Goal: Find specific page/section: Find specific page/section

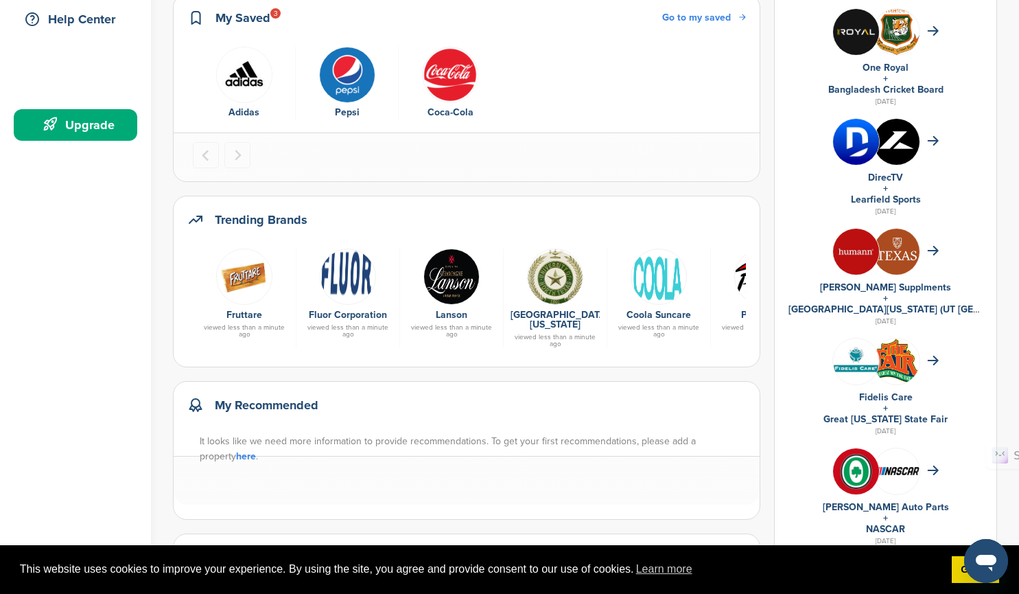
scroll to position [69, 0]
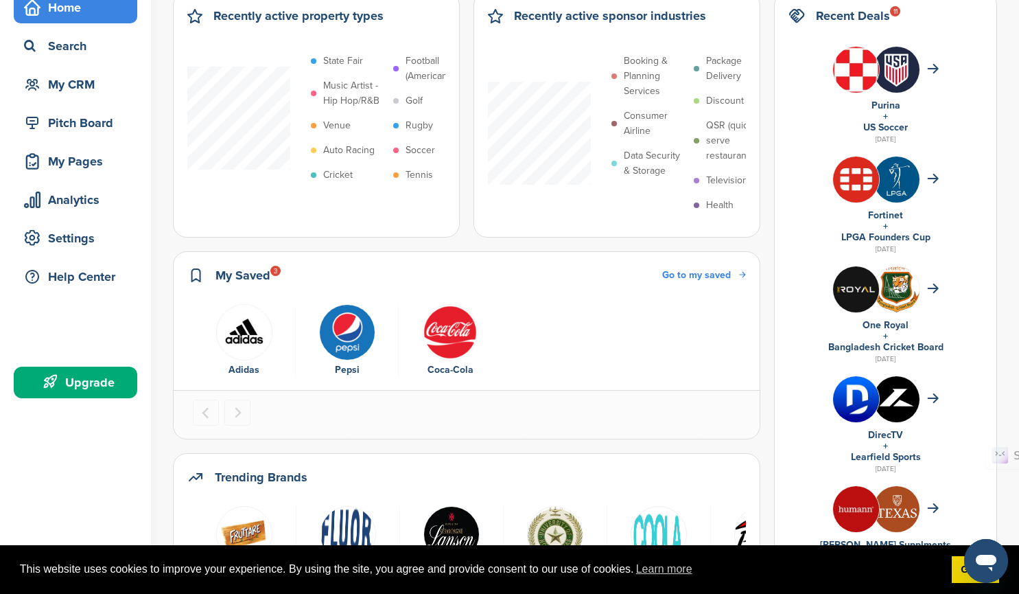
click at [442, 335] on img "3 of 3" at bounding box center [450, 332] width 56 height 56
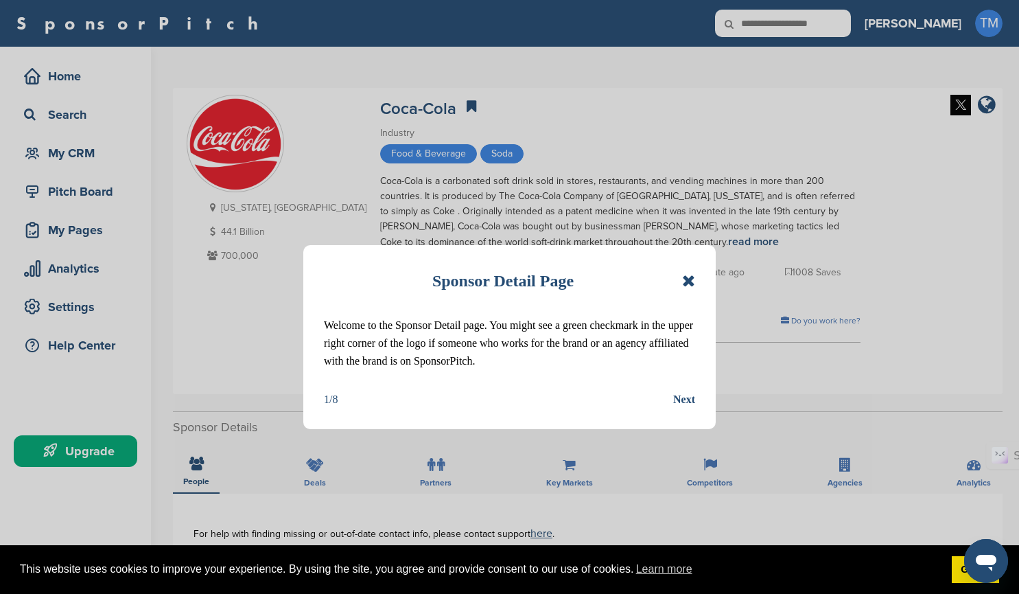
click at [691, 283] on icon at bounding box center [688, 281] width 13 height 16
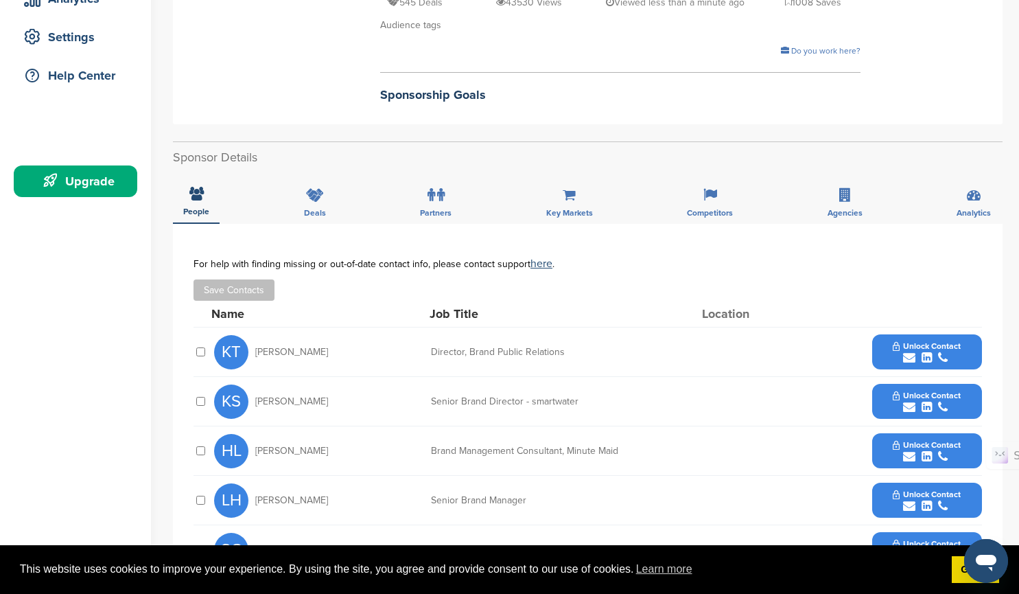
scroll to position [80, 0]
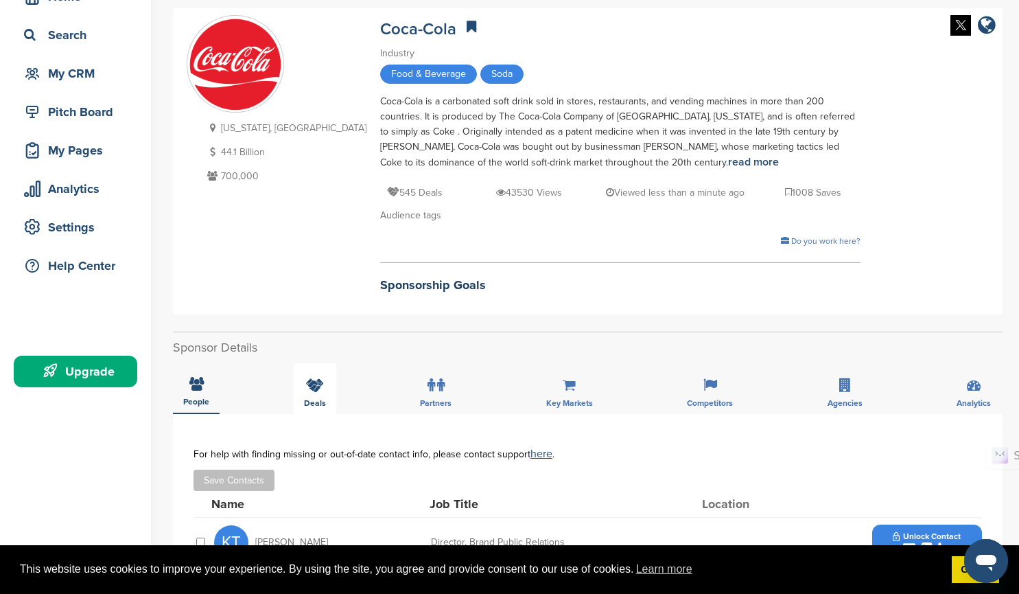
click at [319, 384] on icon at bounding box center [315, 385] width 18 height 14
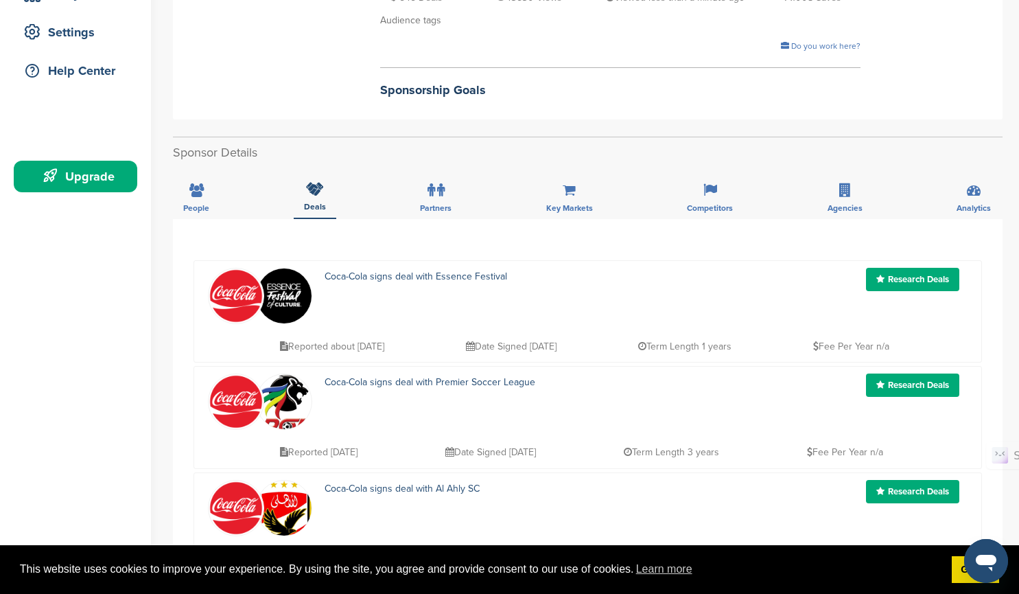
scroll to position [137, 0]
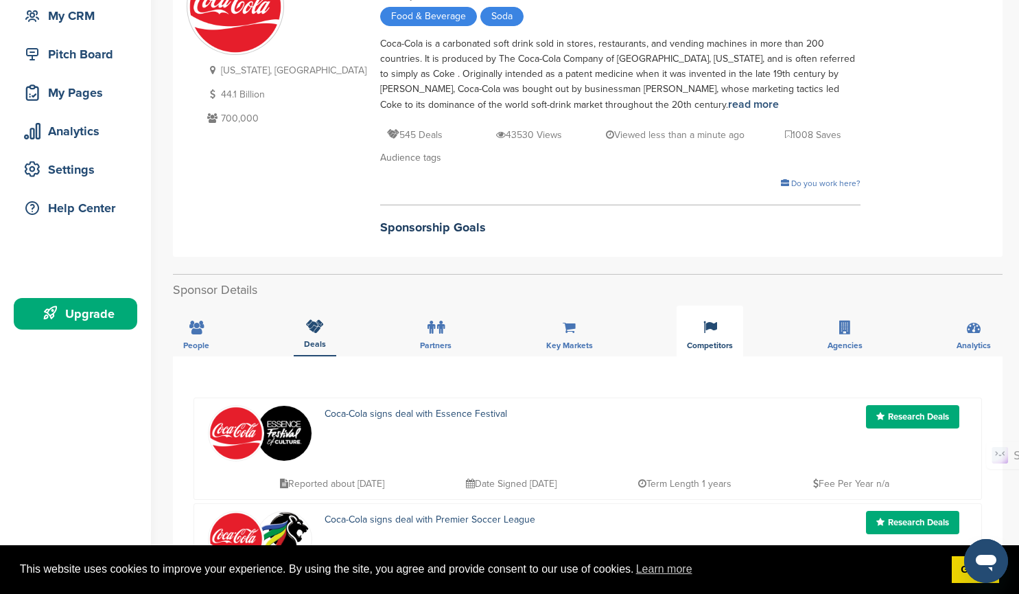
click at [712, 333] on icon at bounding box center [711, 328] width 14 height 14
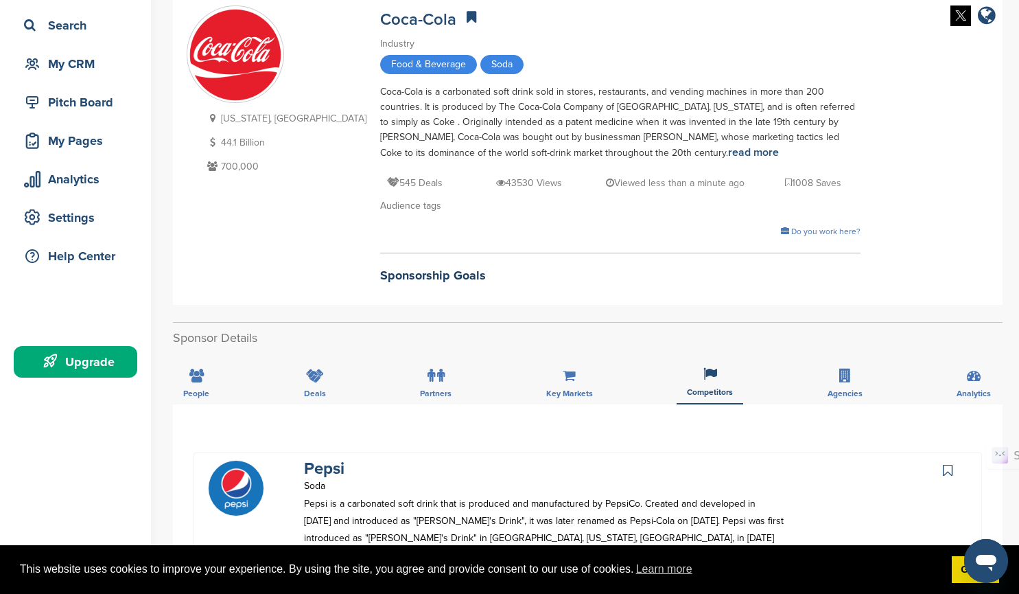
scroll to position [0, 0]
